Goal: Information Seeking & Learning: Learn about a topic

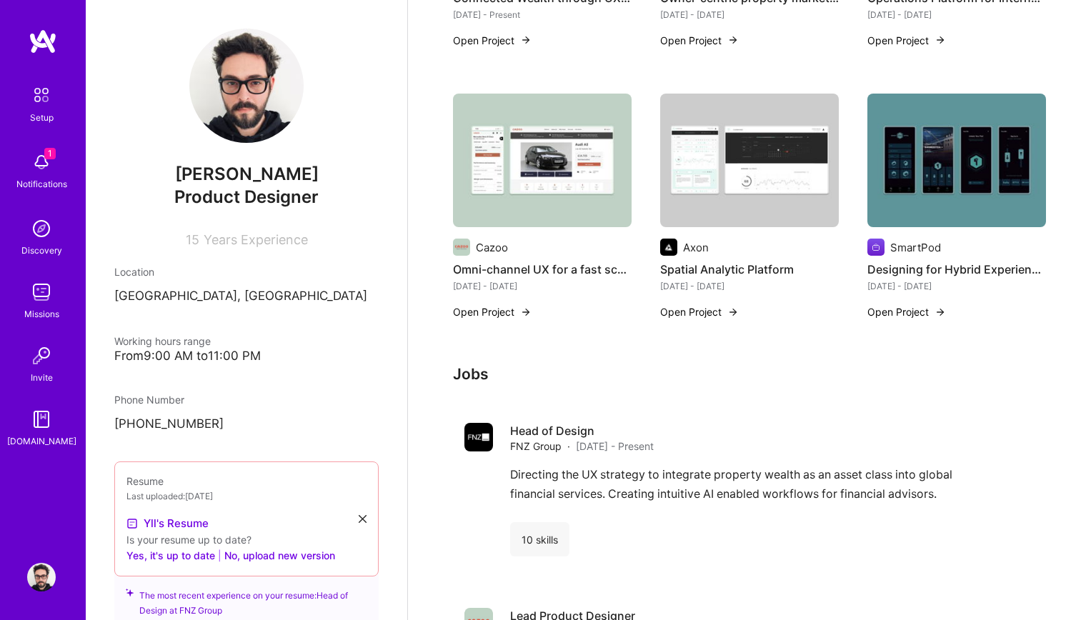
scroll to position [1011, 0]
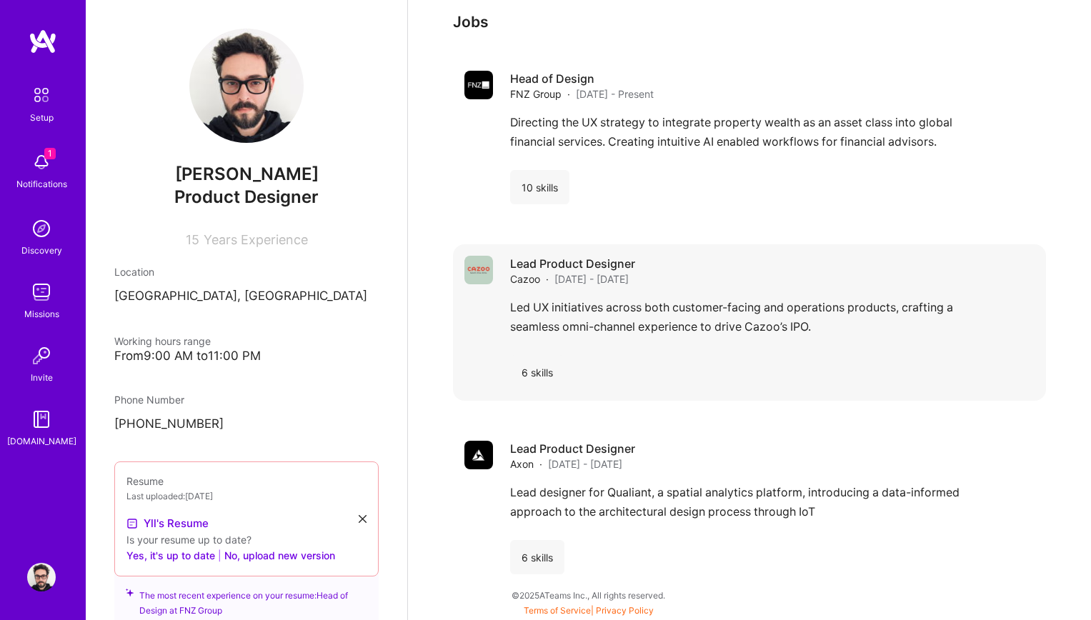
click at [512, 311] on div "Led UX initiatives across both customer-facing and operations products, craftin…" at bounding box center [772, 321] width 524 height 46
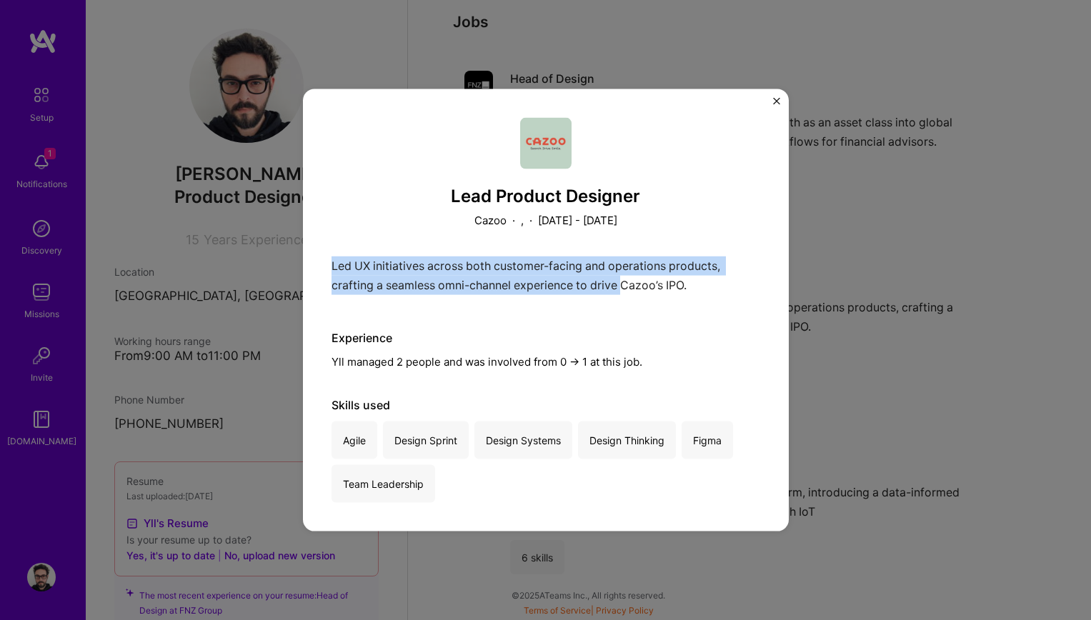
drag, startPoint x: 331, startPoint y: 262, endPoint x: 627, endPoint y: 291, distance: 297.0
click at [627, 291] on div "Led UX initiatives across both customer-facing and operations products, craftin…" at bounding box center [545, 279] width 429 height 46
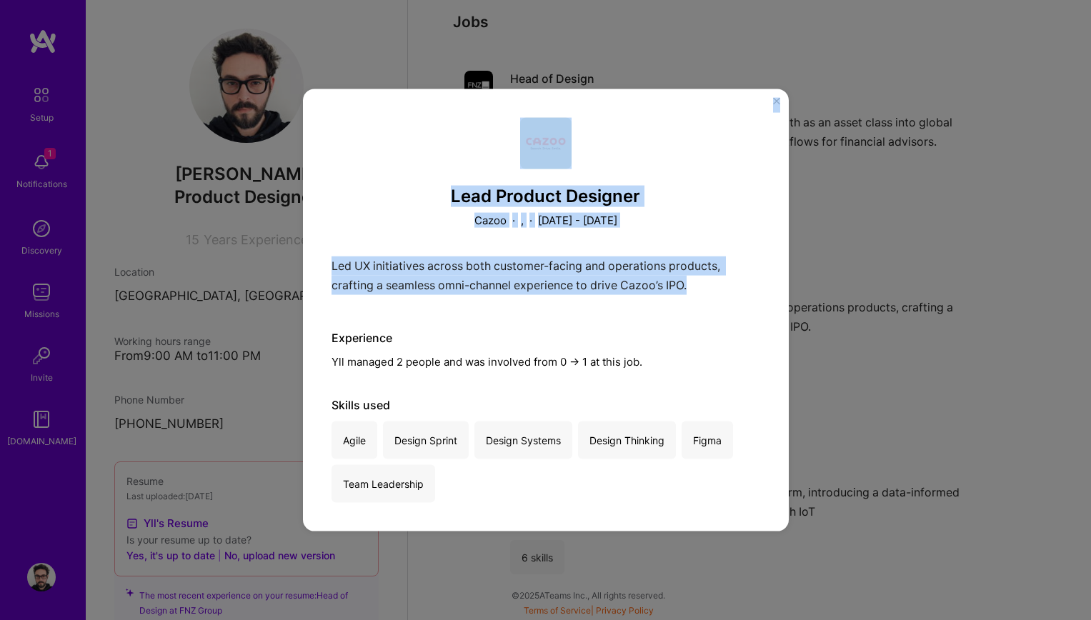
drag, startPoint x: 703, startPoint y: 280, endPoint x: 276, endPoint y: 240, distance: 428.9
click at [276, 240] on div "Lead Product Designer Cazoo · , · [DATE] - [DATE] Led UX initiatives across bot…" at bounding box center [545, 310] width 1091 height 620
click at [340, 265] on div "Led UX initiatives across both customer-facing and operations products, craftin…" at bounding box center [545, 279] width 429 height 46
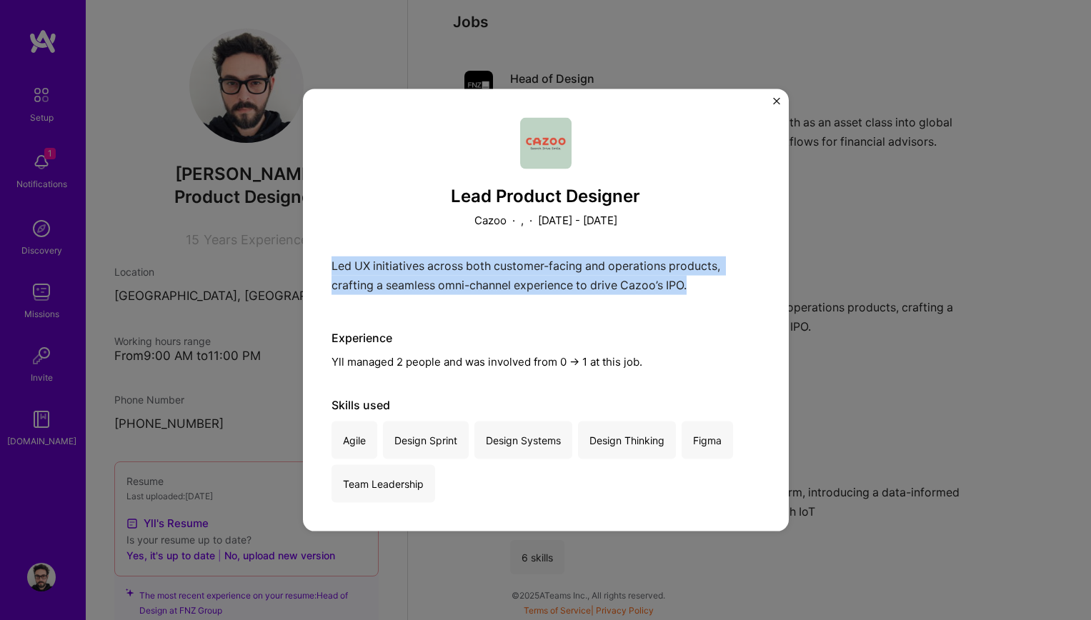
drag, startPoint x: 331, startPoint y: 264, endPoint x: 727, endPoint y: 291, distance: 397.3
click at [727, 291] on div "Led UX initiatives across both customer-facing and operations products, craftin…" at bounding box center [545, 279] width 429 height 46
copy p "Led UX initiatives across both customer-facing and operations products, craftin…"
click at [666, 288] on div "Led UX initiatives across both customer-facing and operations products, craftin…" at bounding box center [545, 279] width 429 height 46
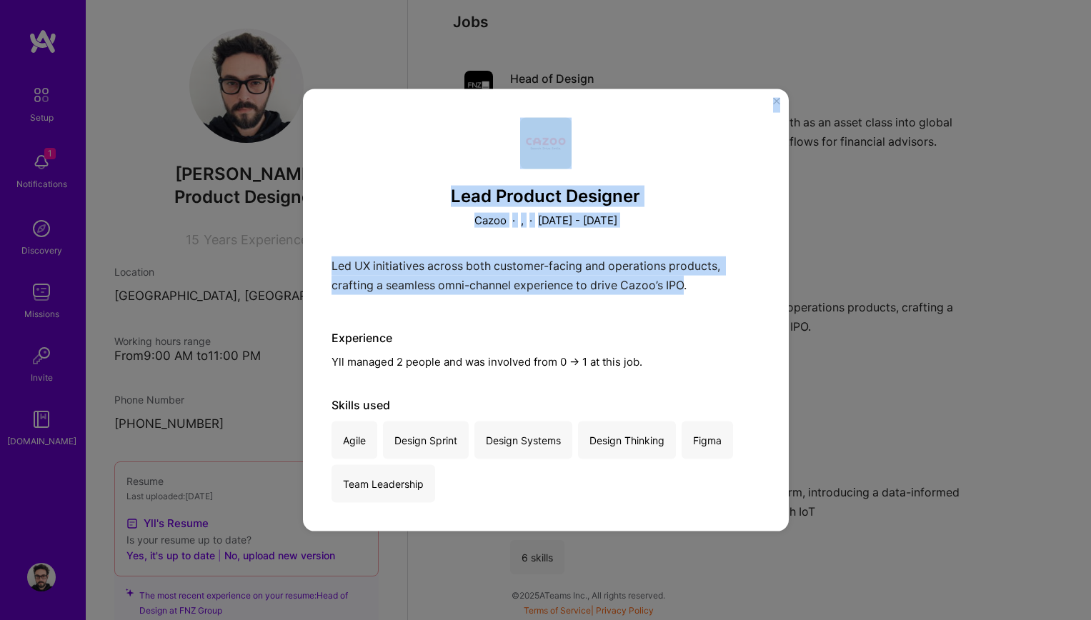
drag, startPoint x: 688, startPoint y: 284, endPoint x: 199, endPoint y: 231, distance: 492.1
click at [199, 231] on div "Lead Product Designer Cazoo · , · [DATE] - [DATE] Led UX initiatives across bot…" at bounding box center [545, 310] width 1091 height 620
copy div "Lead Product Designer Cazoo · , · [DATE] - [DATE] Led UX initiatives across bot…"
